Goal: Information Seeking & Learning: Learn about a topic

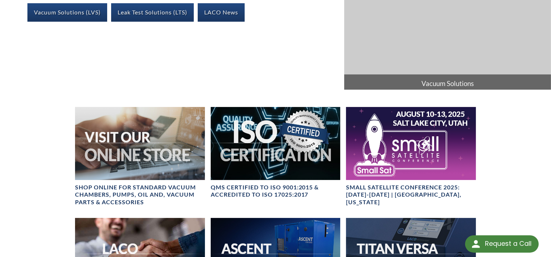
scroll to position [181, 0]
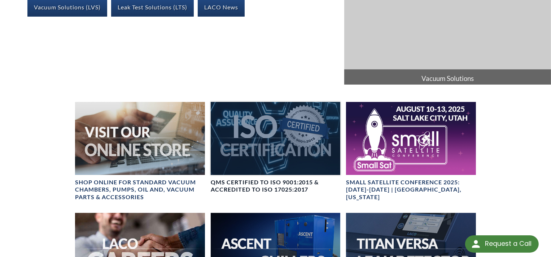
click at [281, 138] on div at bounding box center [276, 138] width 130 height 73
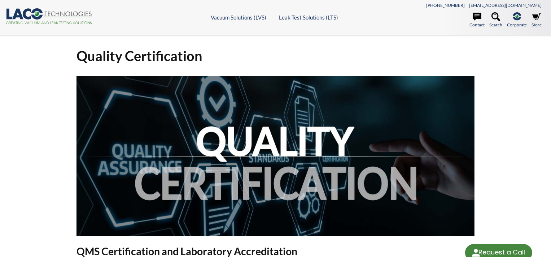
select select "Language Translate Widget"
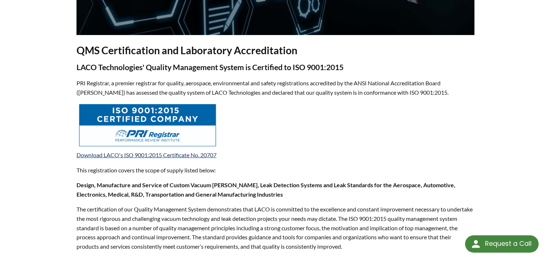
scroll to position [217, 0]
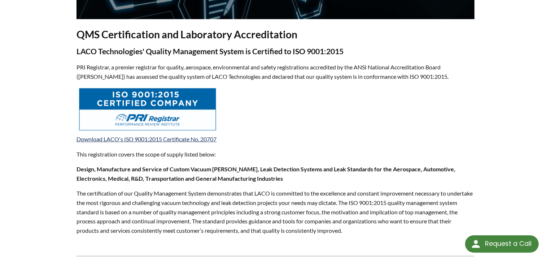
click at [132, 100] on img at bounding box center [148, 109] width 140 height 45
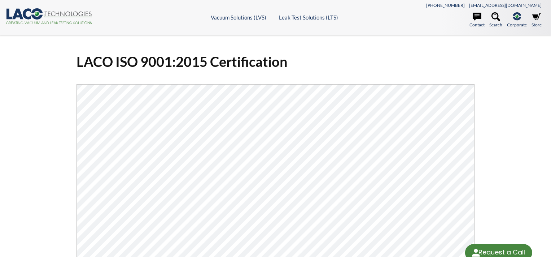
select select "Language Translate Widget"
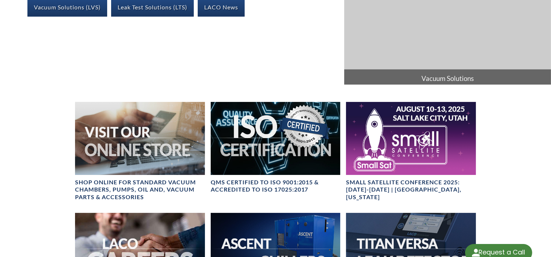
select select "Language Translate Widget"
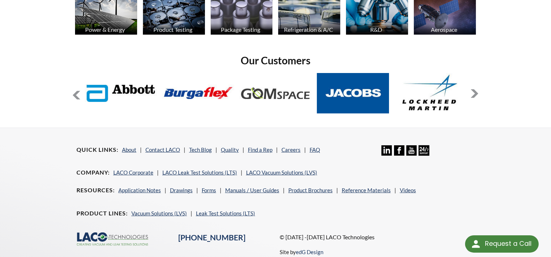
scroll to position [577, 0]
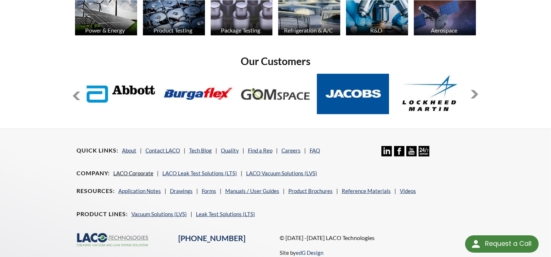
click at [136, 172] on link "LACO Corporate" at bounding box center [133, 173] width 40 height 6
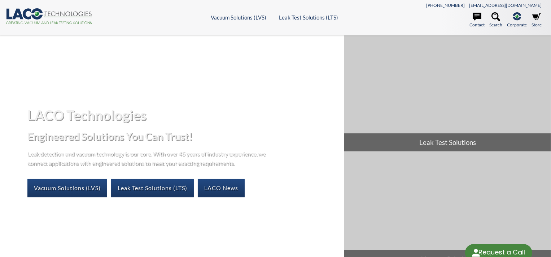
select select "Language Translate Widget"
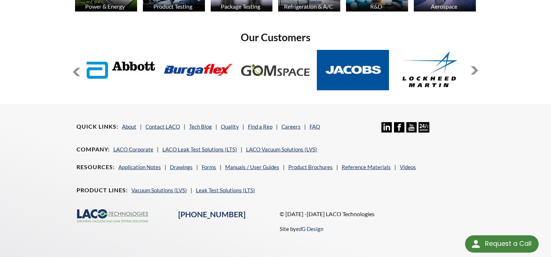
scroll to position [613, 0]
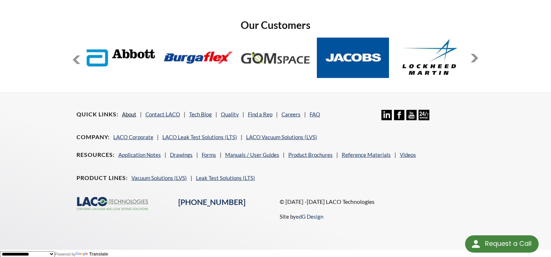
click at [126, 111] on link "About" at bounding box center [129, 114] width 14 height 6
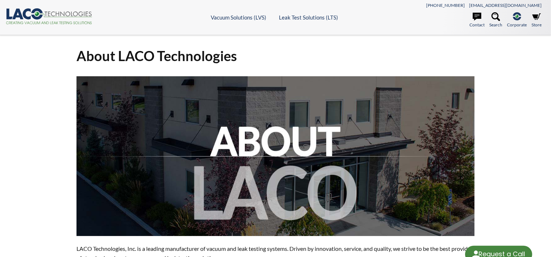
select select "Language Translate Widget"
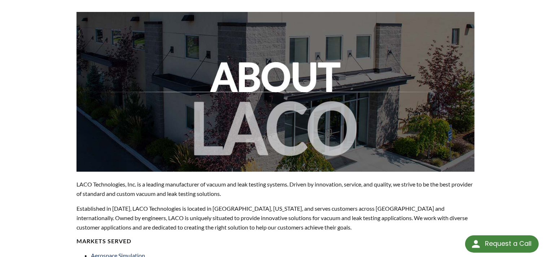
scroll to position [72, 0]
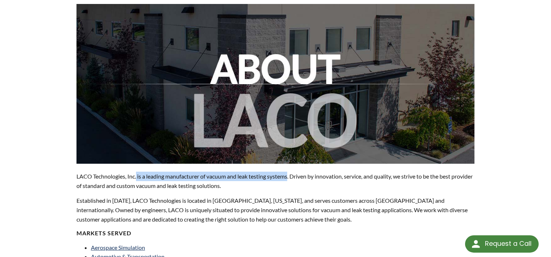
drag, startPoint x: 137, startPoint y: 176, endPoint x: 290, endPoint y: 174, distance: 153.1
click at [290, 174] on p "LACO Technologies, Inc. is a leading manufacturer of vacuum and leak testing sy…" at bounding box center [276, 181] width 398 height 18
copy p "is a leading manufacturer of vacuum and leak testing systems"
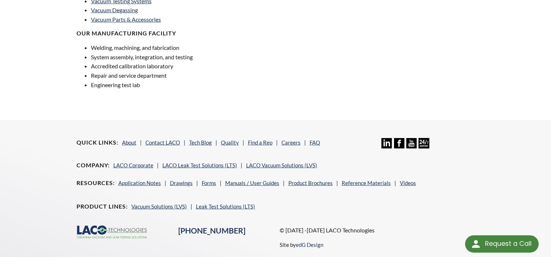
scroll to position [589, 0]
